Goal: Complete application form

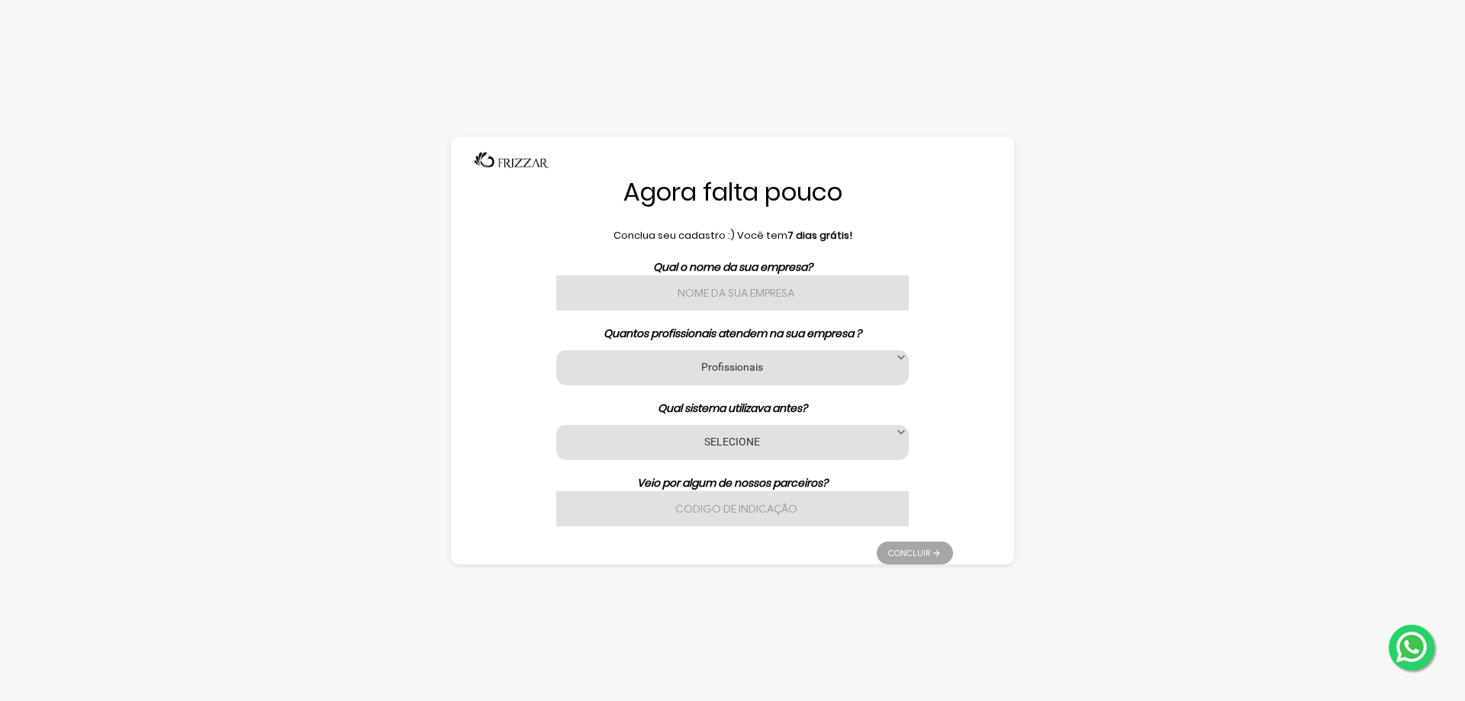
click at [735, 291] on input "text" at bounding box center [732, 292] width 352 height 35
click at [746, 297] on input "text" at bounding box center [732, 292] width 352 height 35
click at [745, 281] on div "Qual o nome da sua empresa? Quantos profissionais atendem na sua empresa ? Prof…" at bounding box center [732, 392] width 441 height 267
click at [748, 288] on input "text" at bounding box center [732, 292] width 352 height 35
type input "UniaoFiscal"
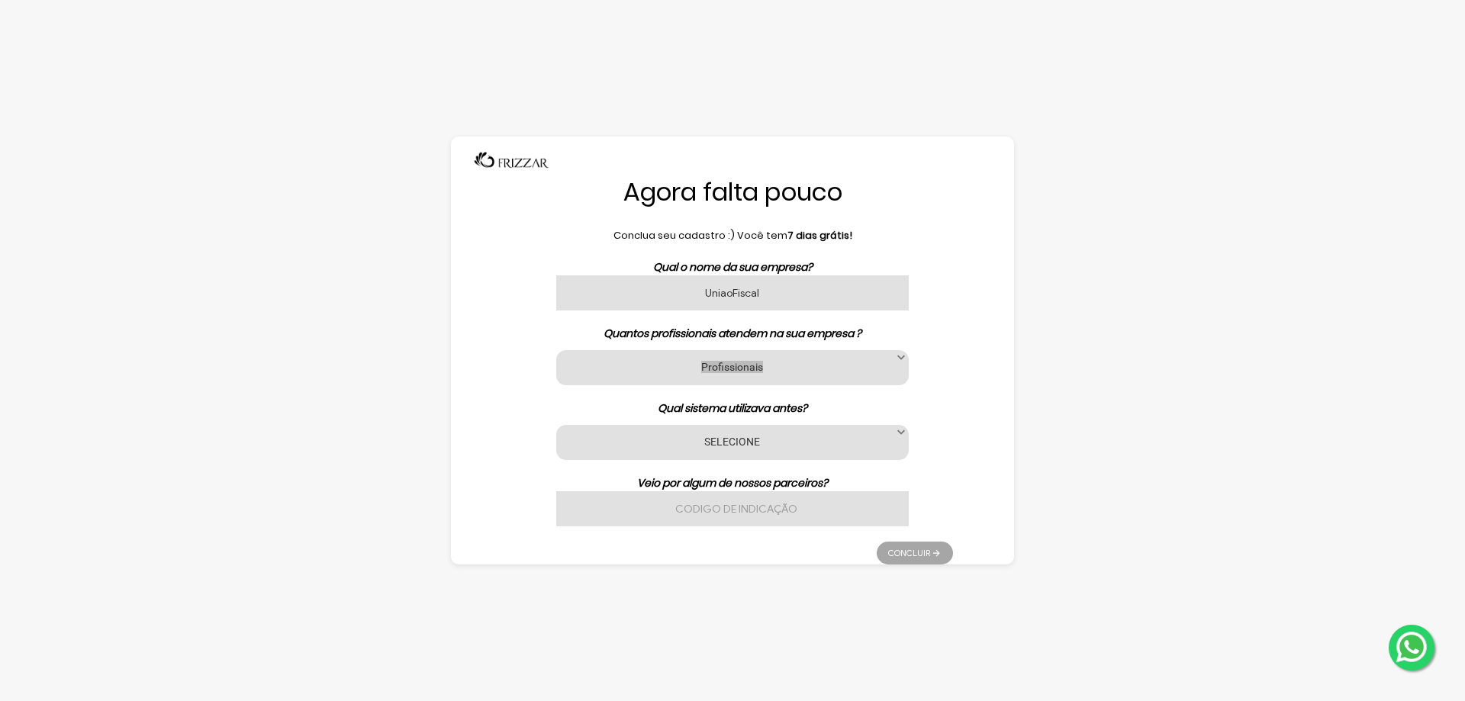
drag, startPoint x: 776, startPoint y: 342, endPoint x: 783, endPoint y: 361, distance: 20.5
click at [780, 353] on div "Qual o nome da sua empresa? UniaoFiscal Quantos profissionais atendem na sua em…" at bounding box center [732, 392] width 441 height 267
click at [787, 365] on label "Profissionais" at bounding box center [732, 366] width 314 height 14
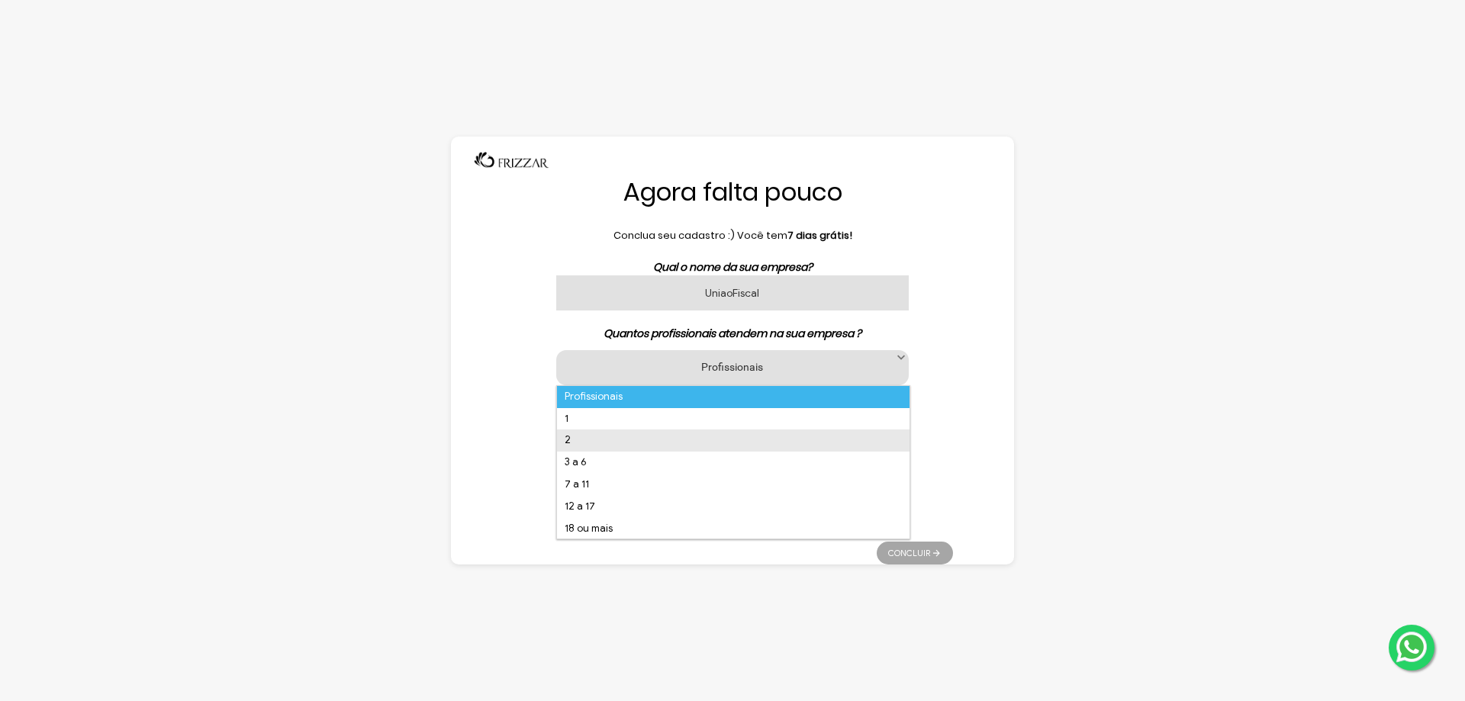
click at [597, 444] on li "2" at bounding box center [733, 440] width 352 height 22
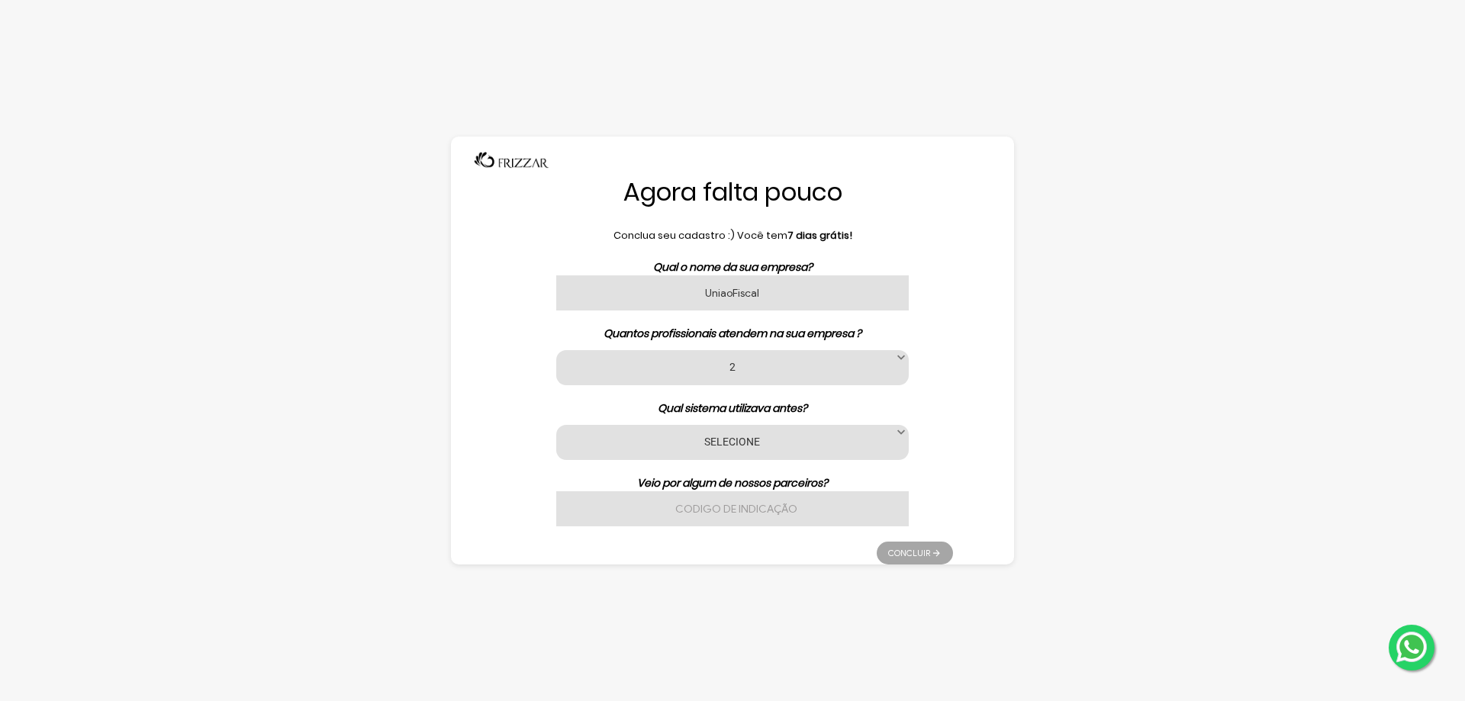
click at [649, 436] on label "SELECIONE" at bounding box center [732, 441] width 314 height 14
drag, startPoint x: 737, startPoint y: 375, endPoint x: 715, endPoint y: 400, distance: 32.9
click at [738, 375] on div "Profissionais 1 2 3 a 6 7 a 11 12 a 17 18 ou mais 2" at bounding box center [732, 367] width 352 height 35
click at [671, 370] on label "2" at bounding box center [732, 366] width 314 height 14
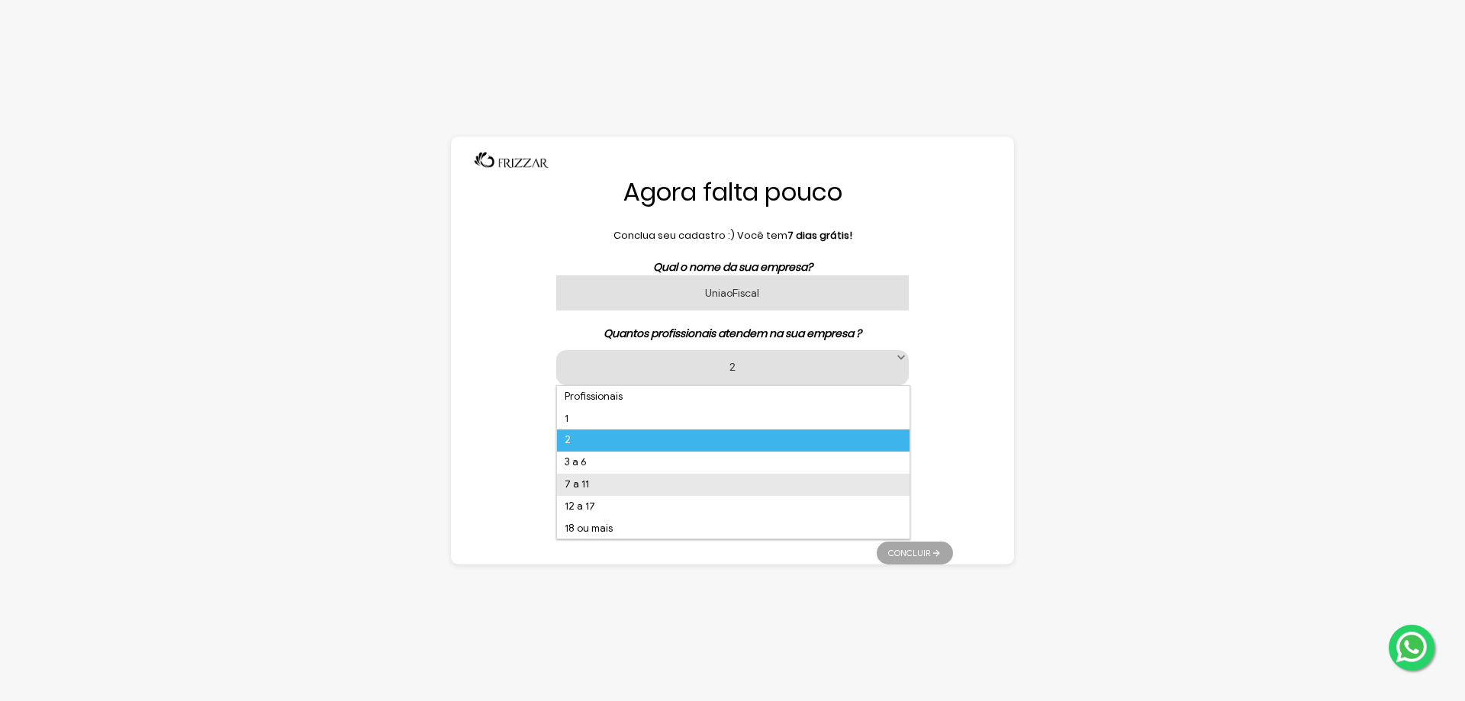
click at [619, 478] on li "7 a 11" at bounding box center [733, 485] width 352 height 22
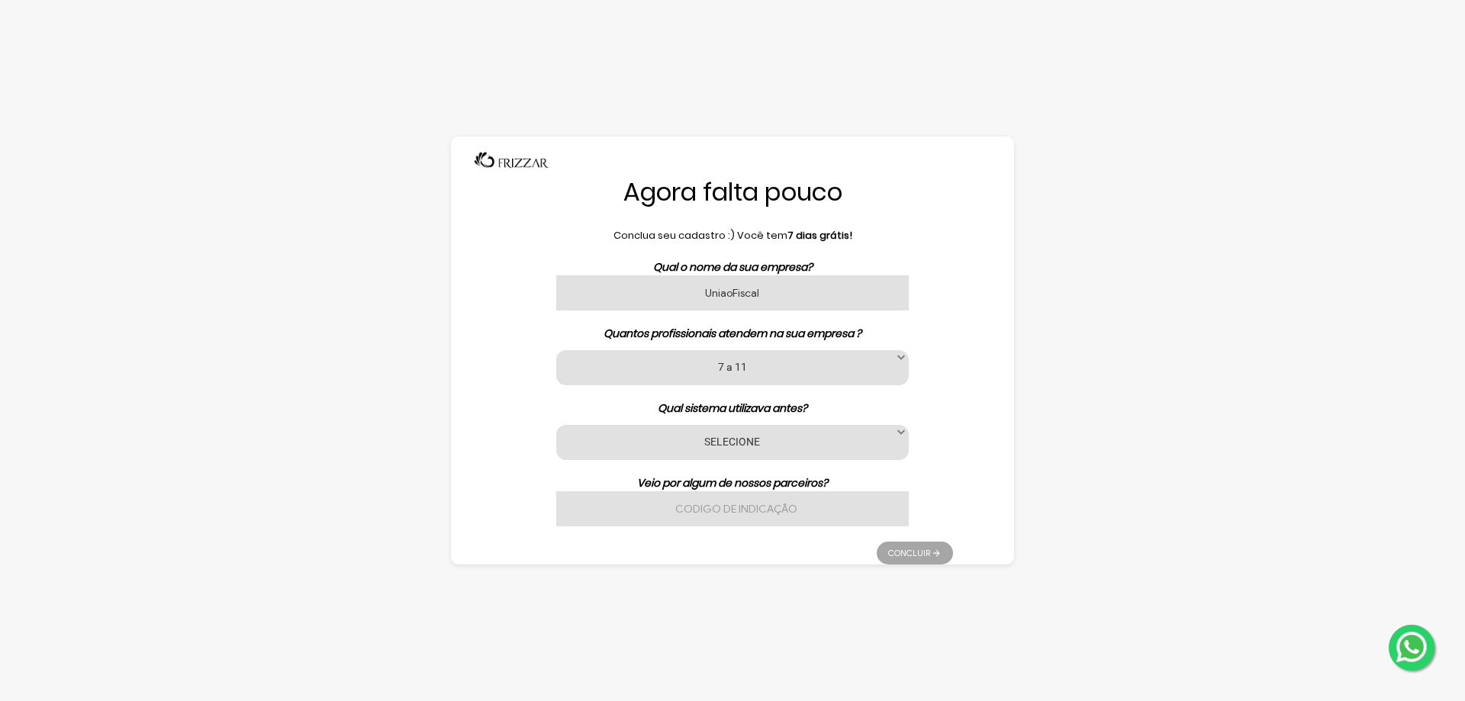
click at [753, 450] on div "SELECIONE Nenhum App Barber Avec Beauty Date Barber Code Barbeiro Agenda Az Bel…" at bounding box center [732, 442] width 352 height 35
click at [745, 444] on label "SELECIONE" at bounding box center [732, 441] width 314 height 14
